Goal: Task Accomplishment & Management: Complete application form

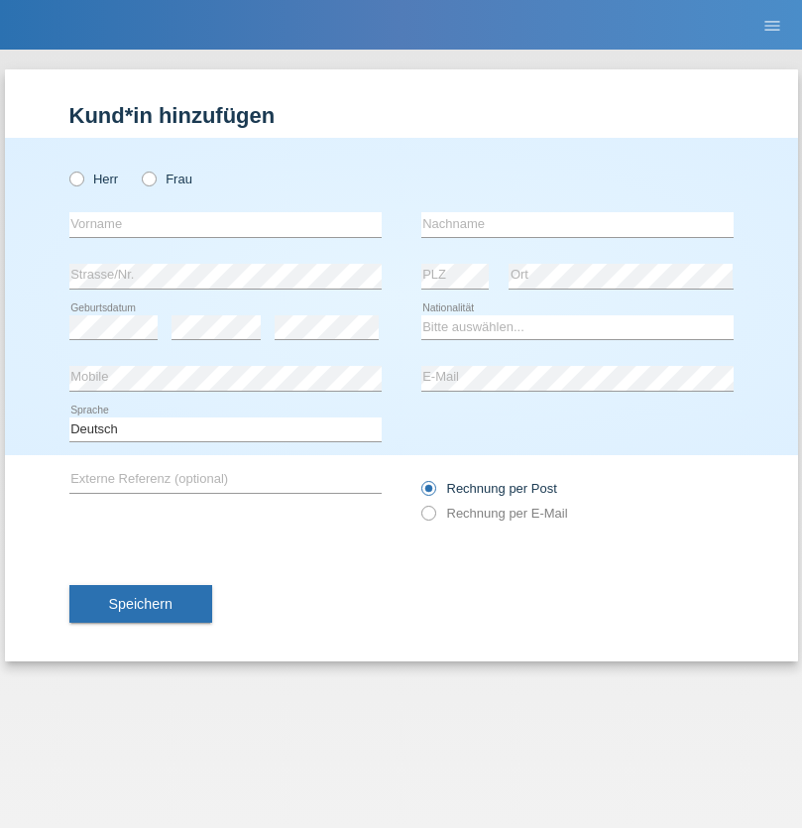
radio input "true"
click at [225, 224] on input "text" at bounding box center [225, 224] width 312 height 25
type input "[PERSON_NAME]"
click at [577, 224] on input "text" at bounding box center [577, 224] width 312 height 25
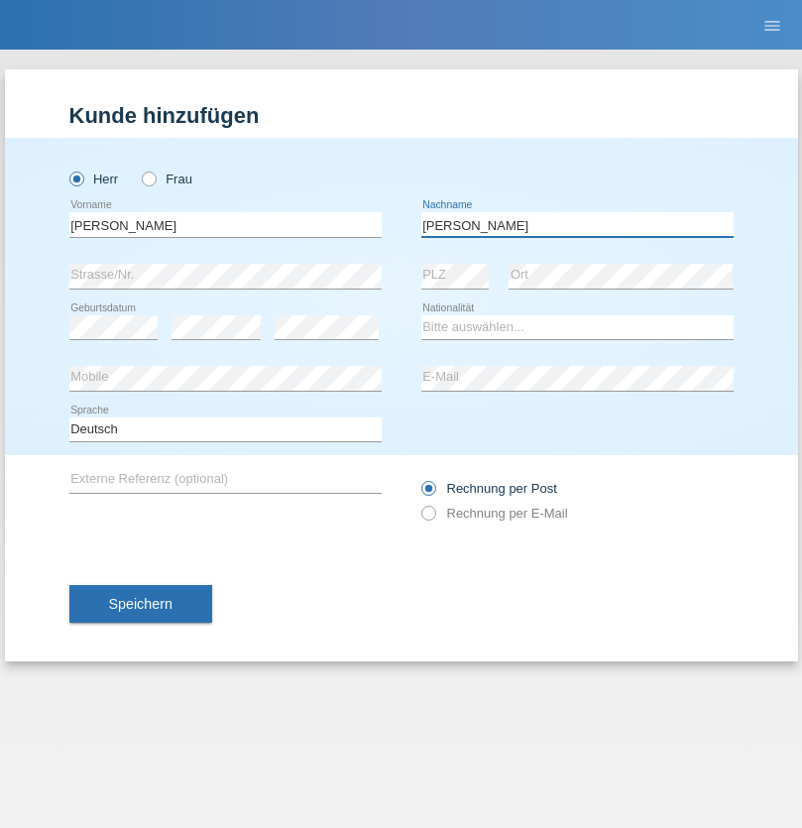
type input "Denina"
select select "CH"
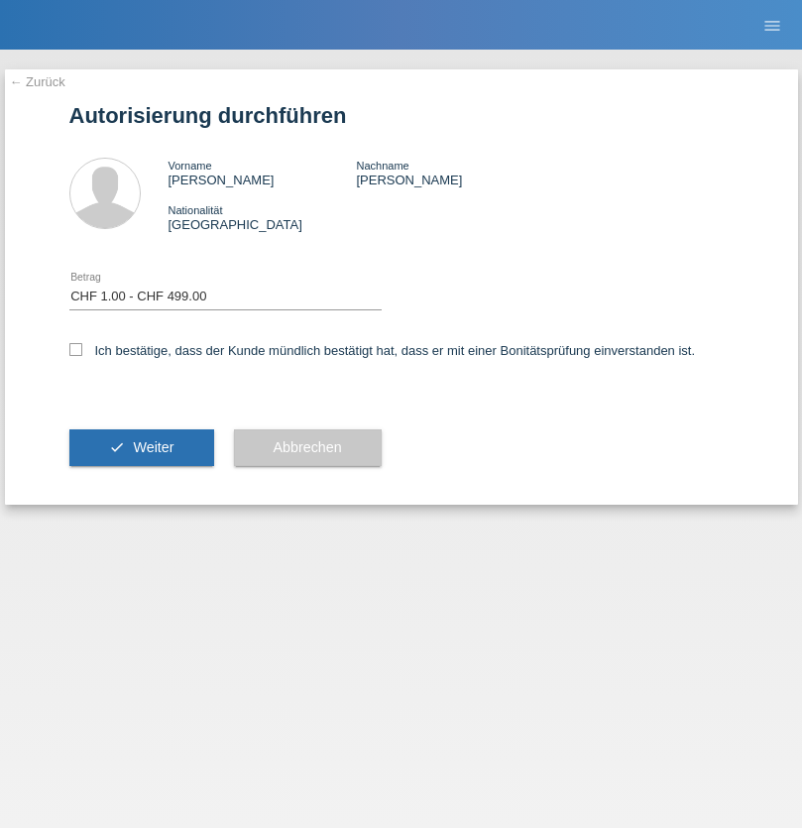
select select "1"
checkbox input "true"
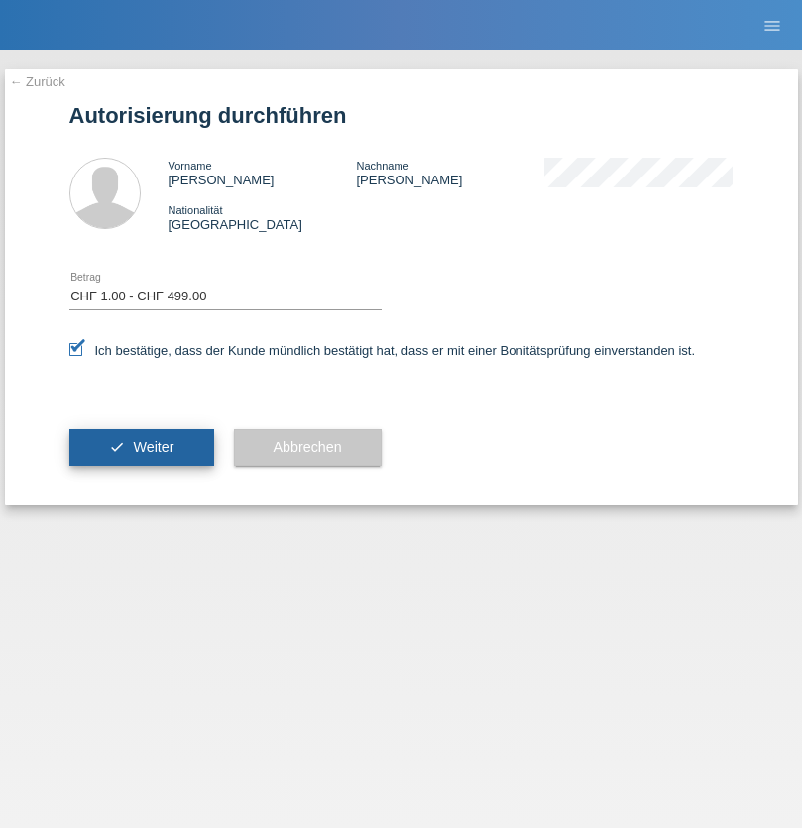
click at [141, 447] on span "Weiter" at bounding box center [153, 447] width 41 height 16
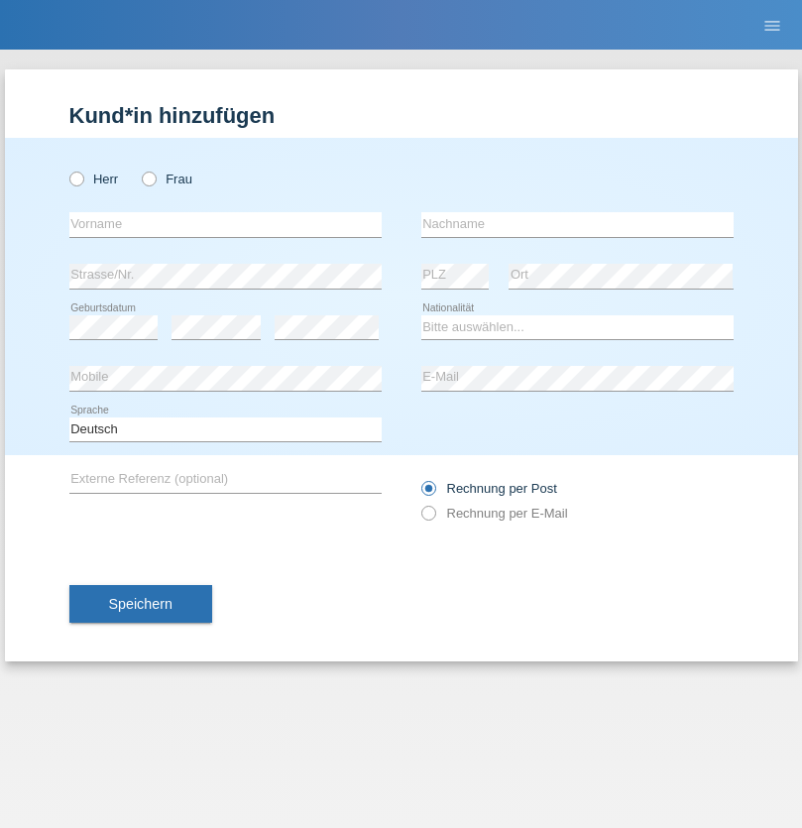
radio input "true"
click at [225, 224] on input "text" at bounding box center [225, 224] width 312 height 25
type input "firat"
click at [577, 224] on input "text" at bounding box center [577, 224] width 312 height 25
type input "kara"
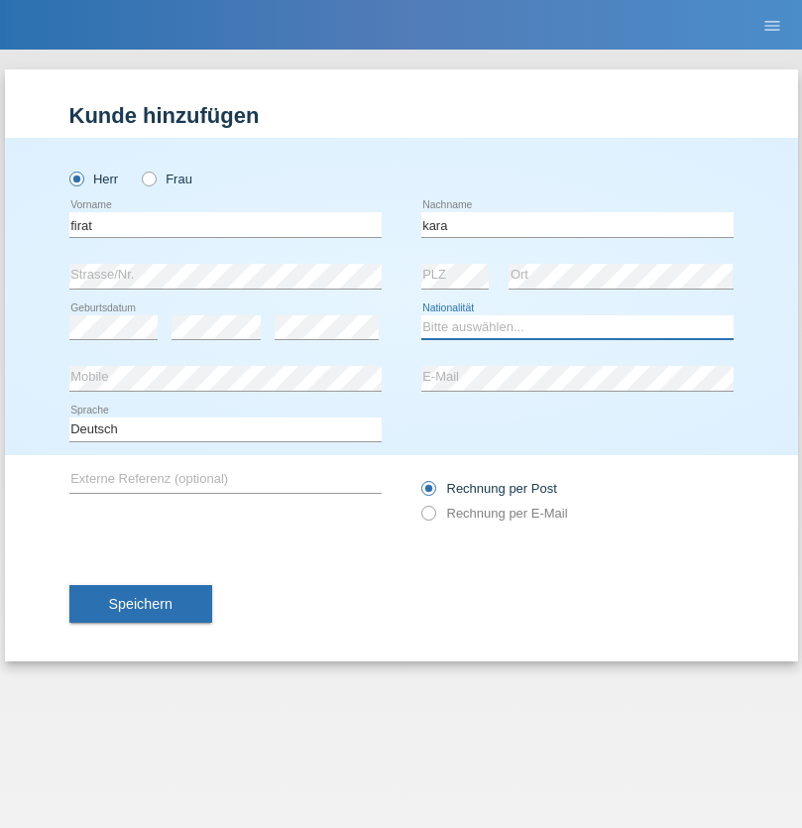
select select "CH"
radio input "true"
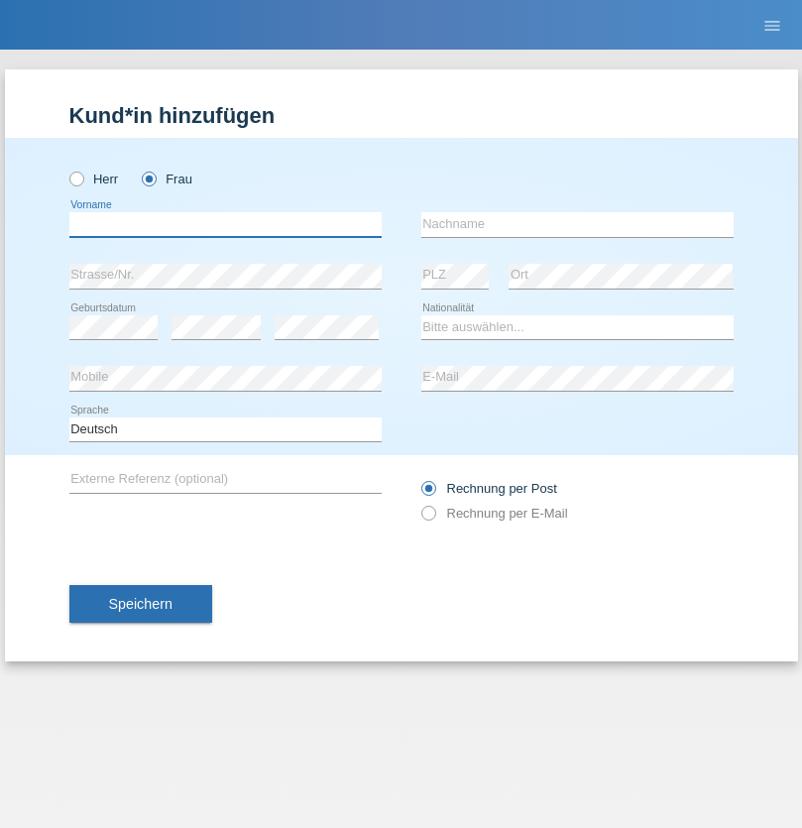
click at [225, 224] on input "text" at bounding box center [225, 224] width 312 height 25
type input "Sabrina"
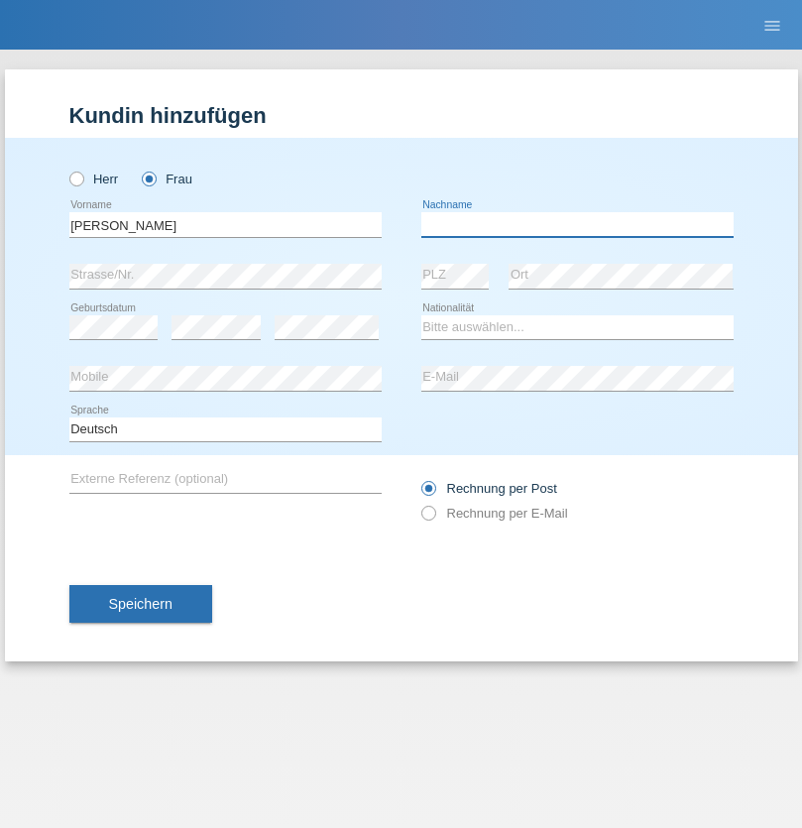
click at [577, 224] on input "text" at bounding box center [577, 224] width 312 height 25
type input "Santos"
select select "PT"
select select "C"
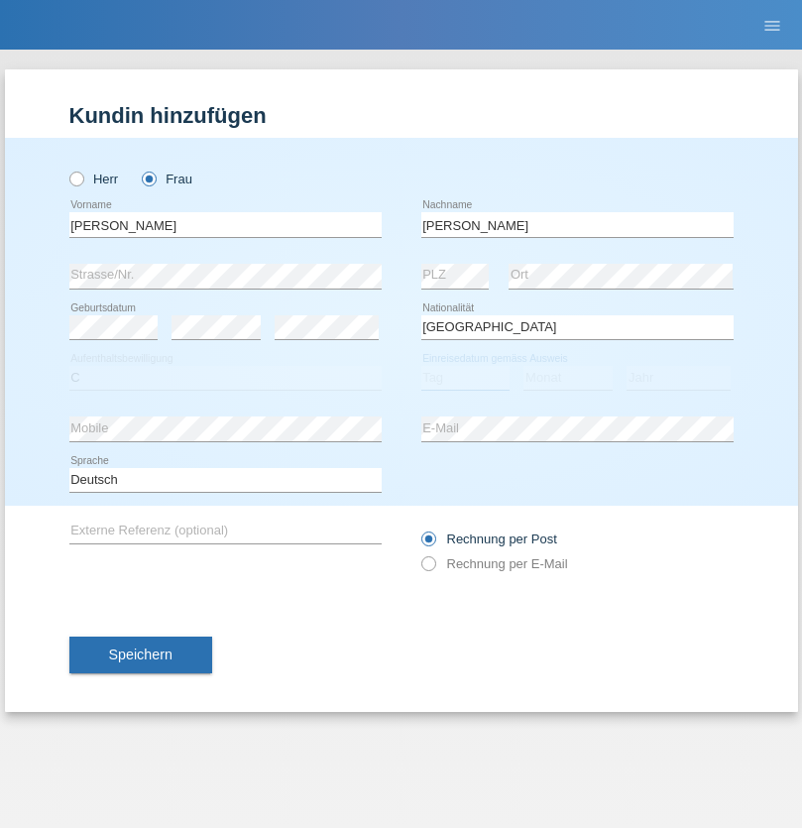
select select "05"
select select "12"
select select "2000"
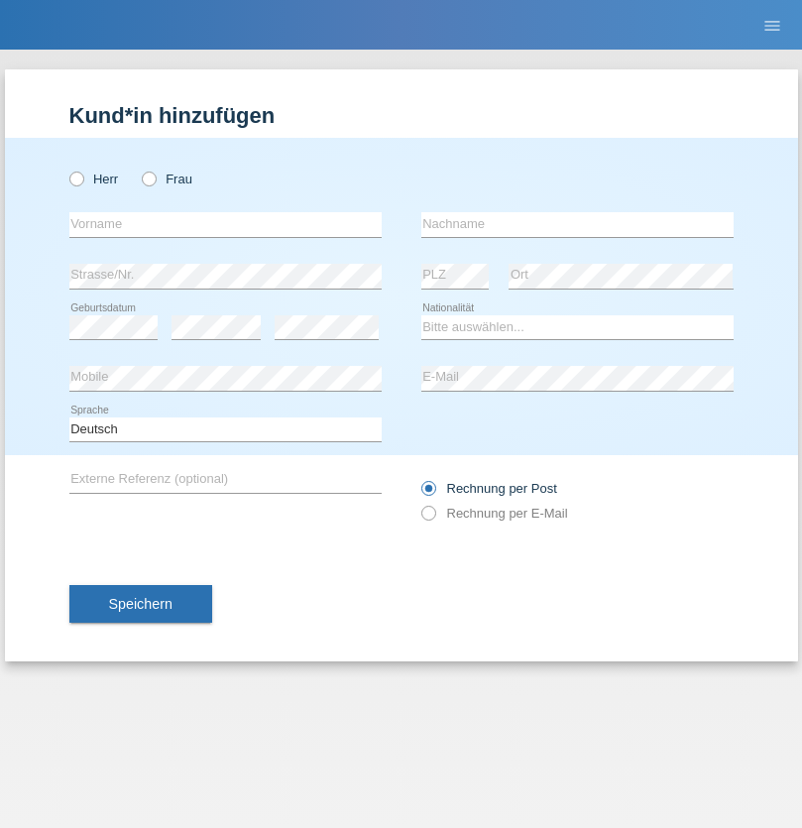
radio input "true"
click at [225, 224] on input "text" at bounding box center [225, 224] width 312 height 25
type input "Anett"
click at [577, 224] on input "text" at bounding box center [577, 224] width 312 height 25
type input "Tanner"
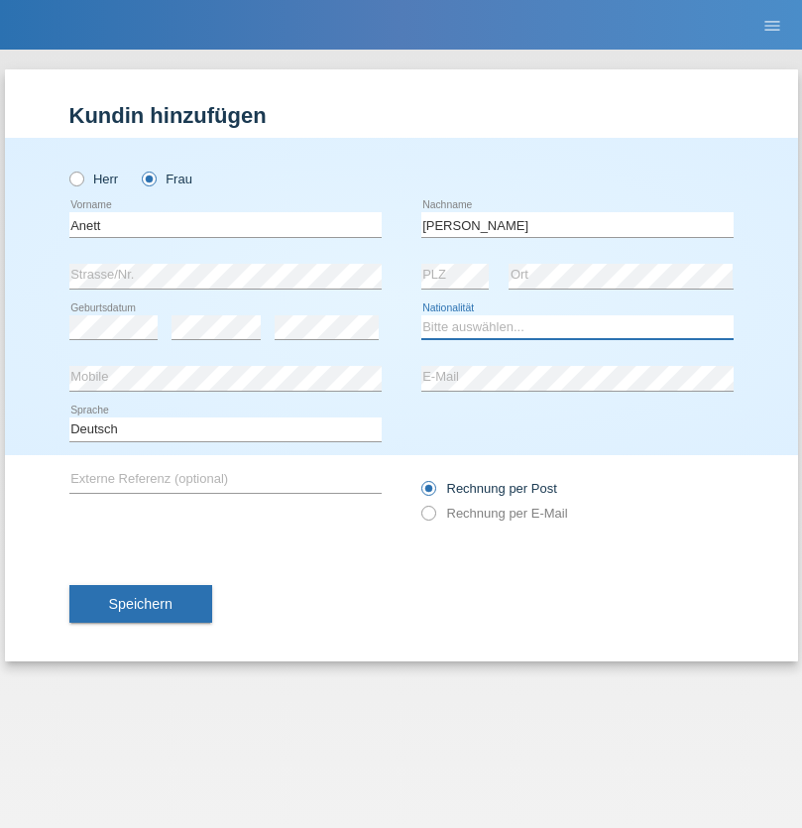
select select "HU"
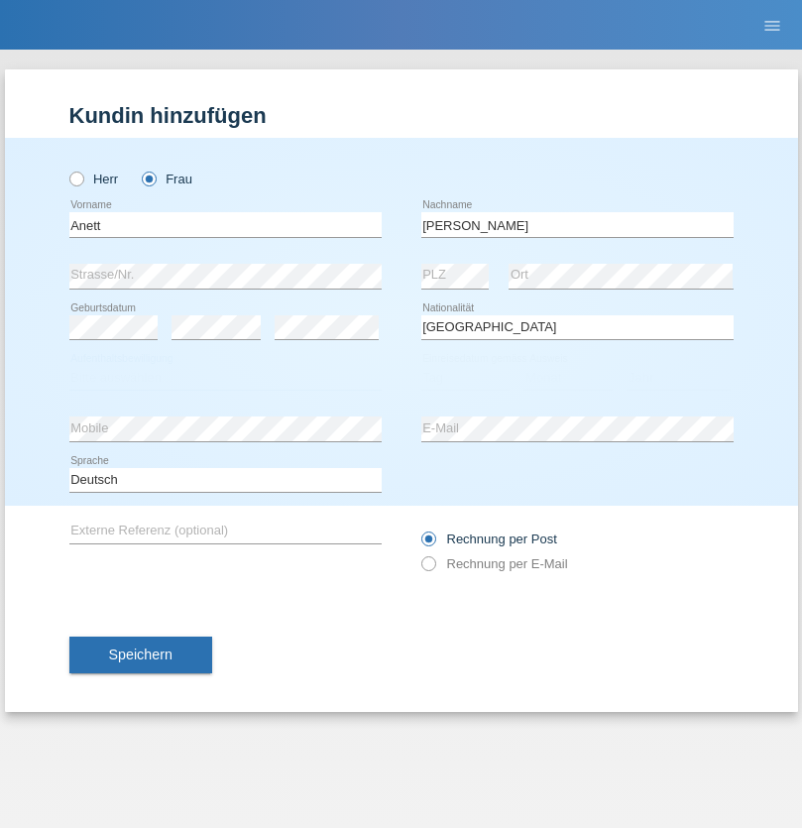
select select "C"
select select "03"
select select "09"
select select "2021"
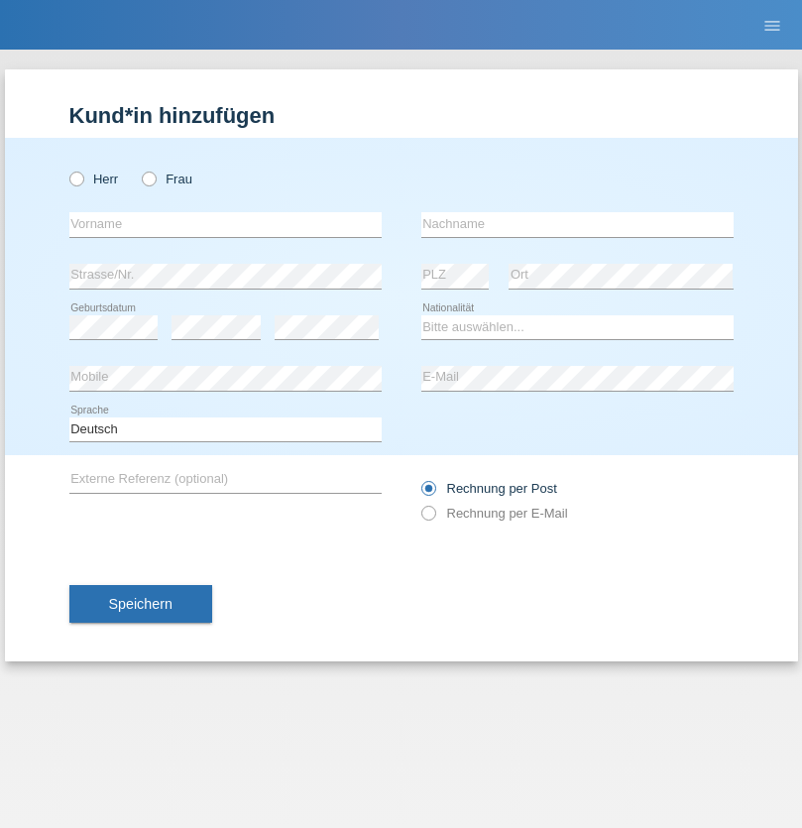
radio input "true"
click at [225, 224] on input "text" at bounding box center [225, 224] width 312 height 25
type input "Tanja"
click at [577, 224] on input "text" at bounding box center [577, 224] width 312 height 25
type input "Hirsiger"
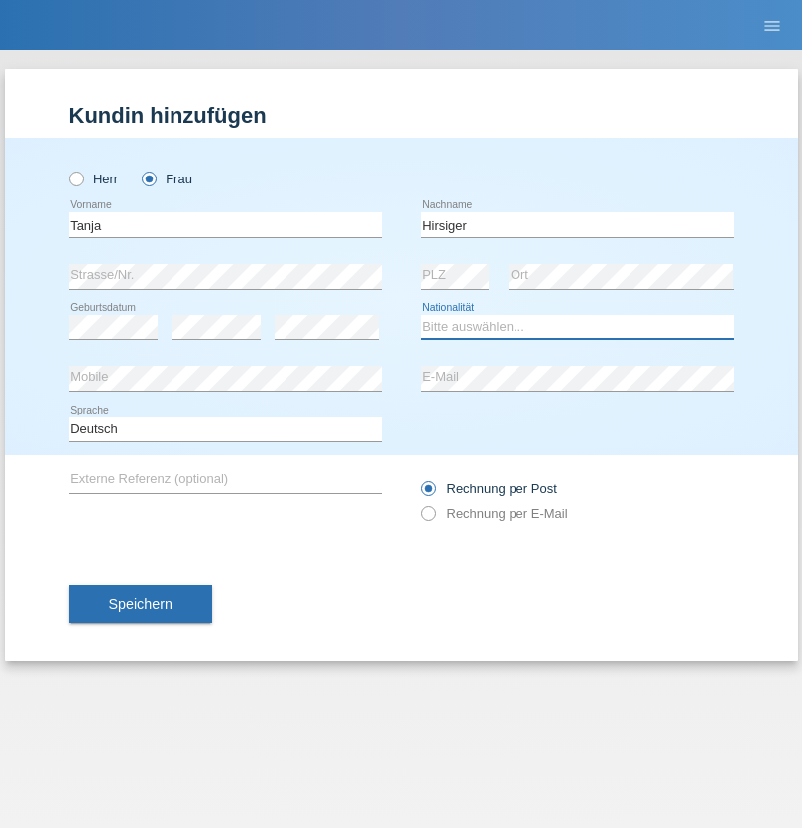
select select "CH"
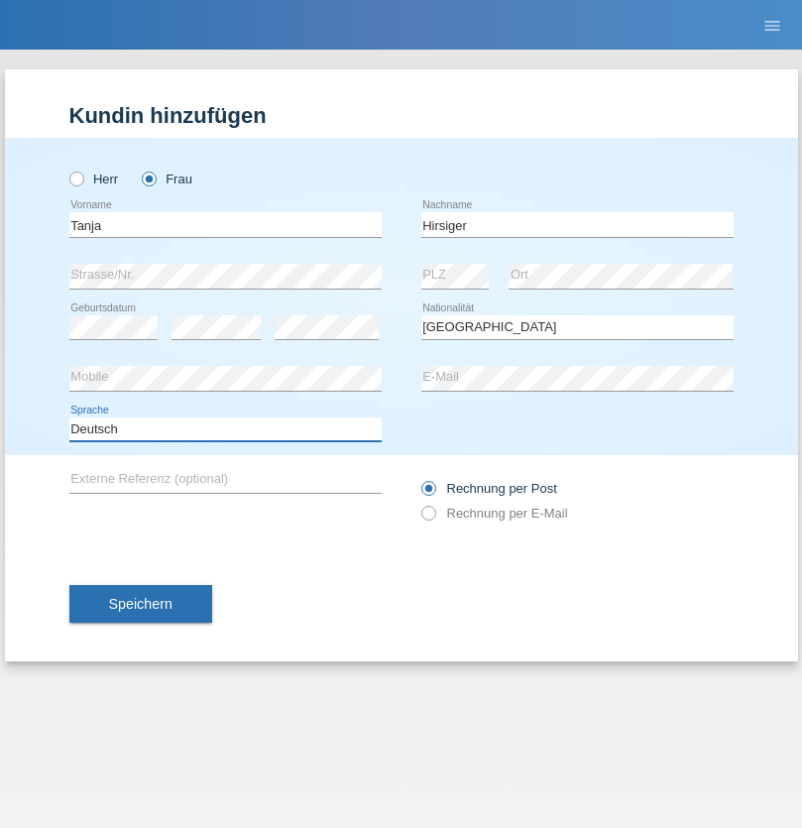
select select "en"
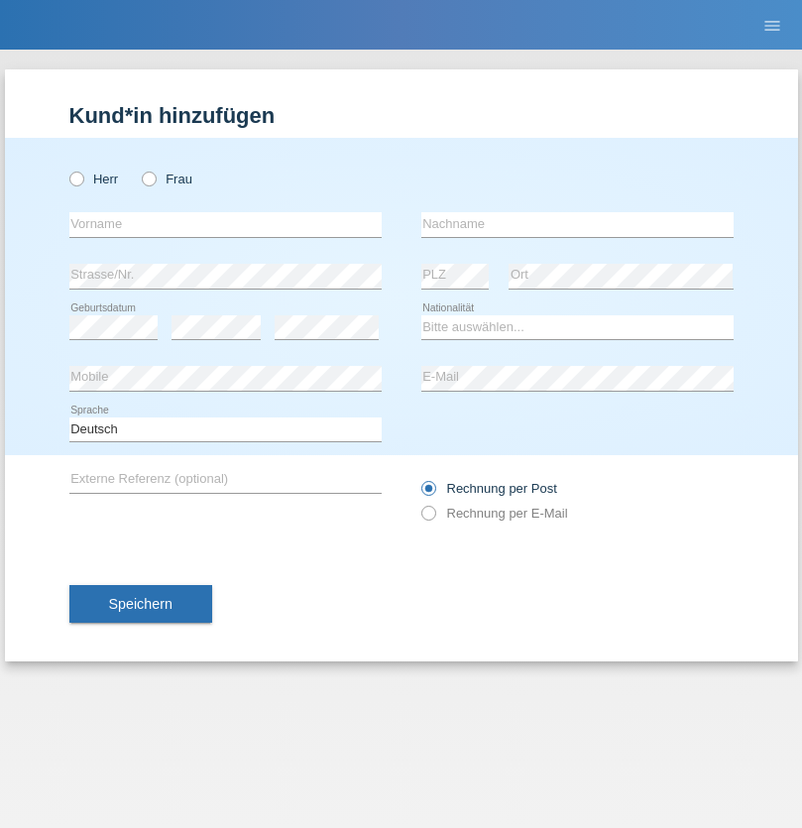
radio input "true"
click at [225, 224] on input "text" at bounding box center [225, 224] width 312 height 25
type input "Ketty"
click at [577, 224] on input "text" at bounding box center [577, 224] width 312 height 25
type input "Kalupnath"
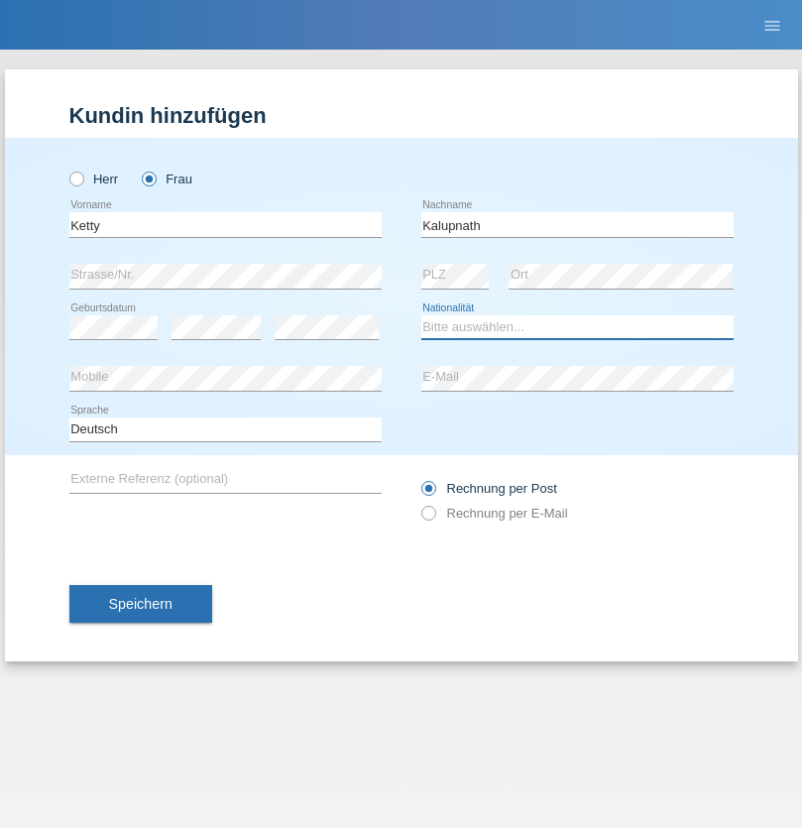
select select "CH"
